Goal: Navigation & Orientation: Find specific page/section

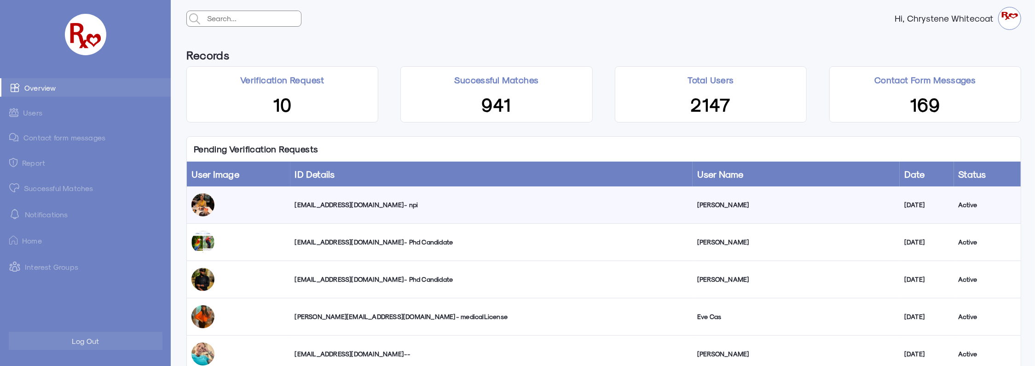
click at [60, 186] on link "Successful Matches" at bounding box center [85, 188] width 171 height 18
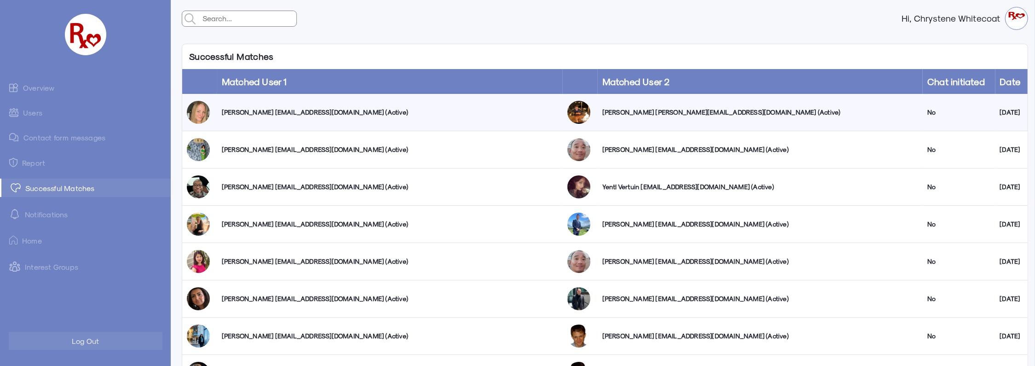
click at [37, 86] on link "Overview" at bounding box center [85, 87] width 171 height 18
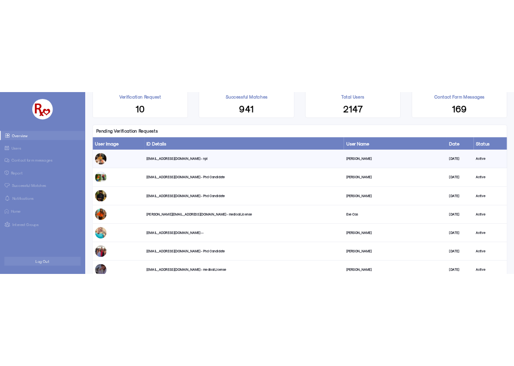
scroll to position [46, 0]
